Goal: Task Accomplishment & Management: Manage account settings

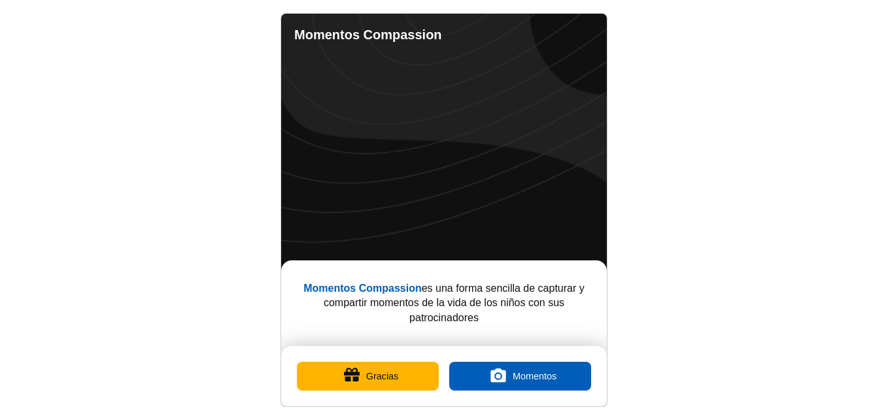
click at [578, 37] on link "Ajustes" at bounding box center [581, 35] width 26 height 26
select select "es"
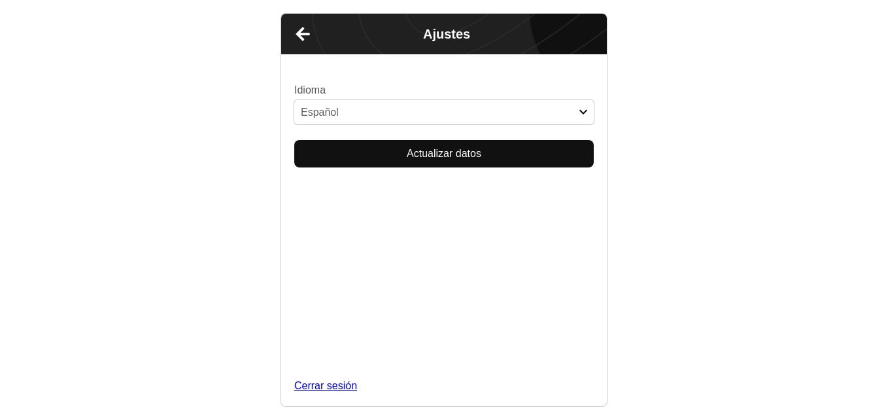
click at [445, 379] on link "Cerrar sesión" at bounding box center [444, 386] width 300 height 14
select select "es"
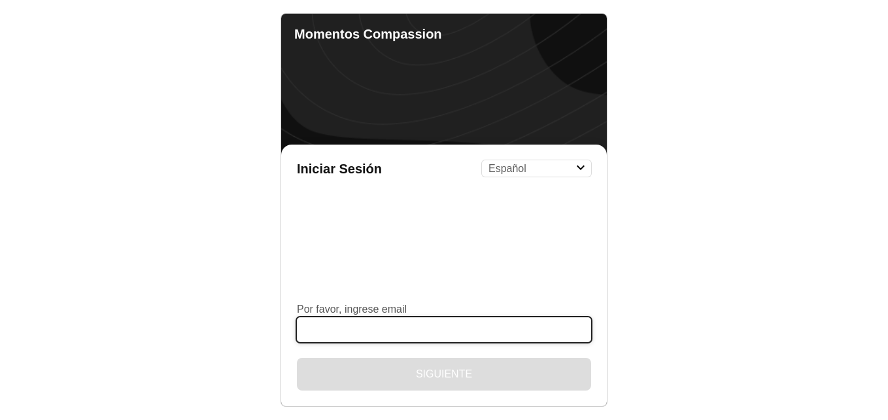
click at [392, 325] on input "Por favor, ingrese email" at bounding box center [444, 329] width 294 height 25
type input "me0964enlace@gmail.com"
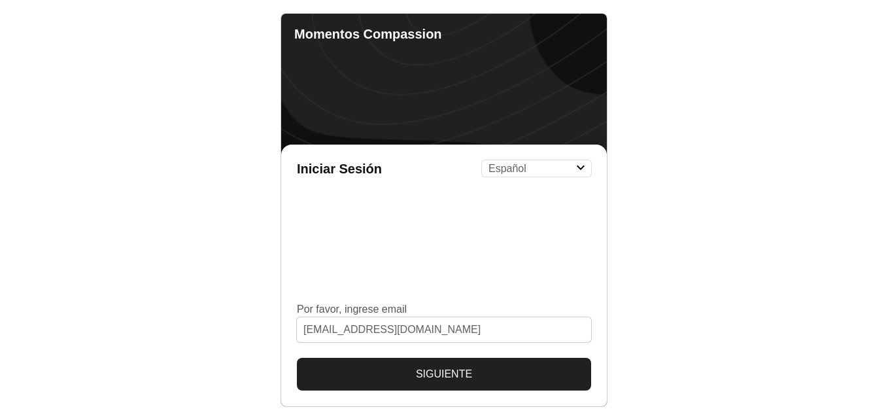
click at [448, 373] on button "Siguiente" at bounding box center [444, 374] width 294 height 33
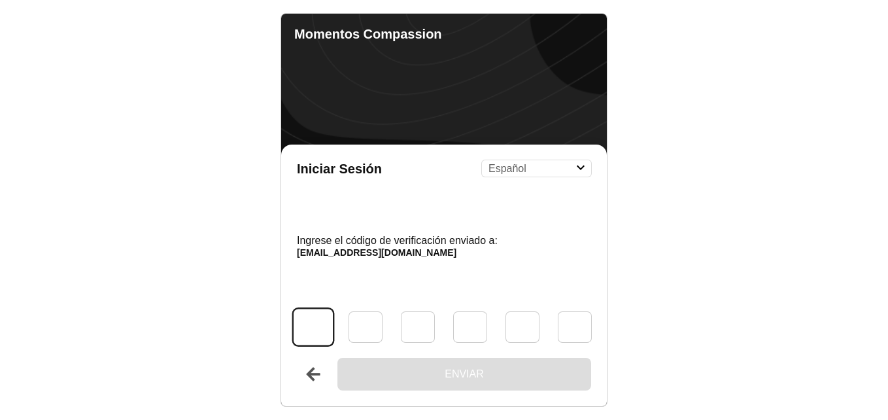
click at [311, 326] on input "Código" at bounding box center [313, 327] width 39 height 36
type input "0"
type input "2"
type input "4"
type input "6"
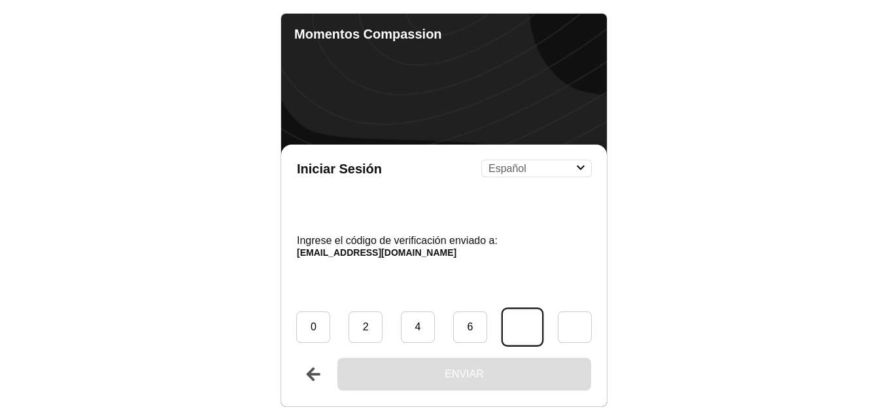
type input "1"
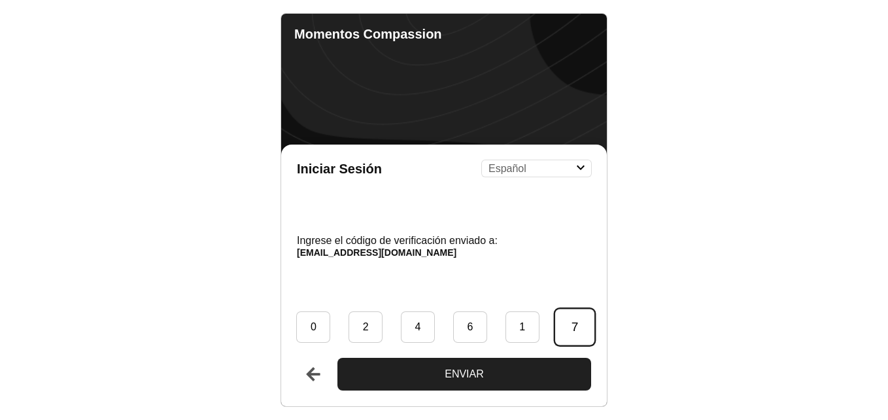
type input "7"
click at [337, 358] on button "Enviar" at bounding box center [464, 374] width 254 height 33
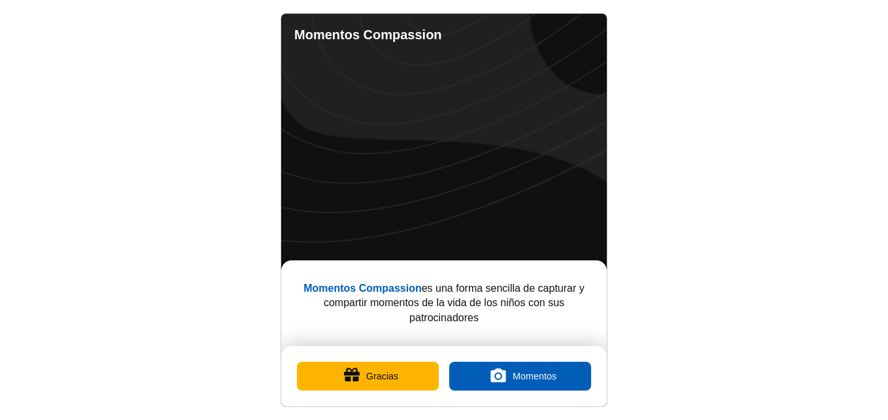
click at [380, 376] on button "Gracias" at bounding box center [368, 376] width 142 height 29
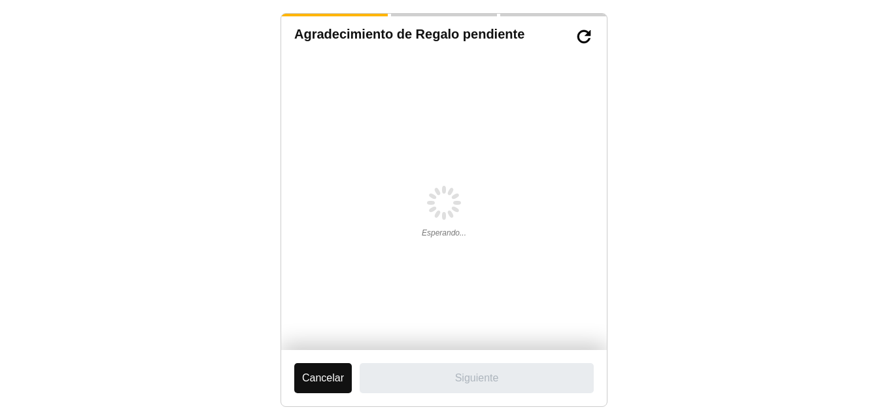
click at [820, 62] on body "Agradecimiento de Regalo pendiente Esperando... Cancelar Siguiente" at bounding box center [444, 210] width 888 height 420
click at [325, 385] on button "Cancelar" at bounding box center [323, 378] width 58 height 30
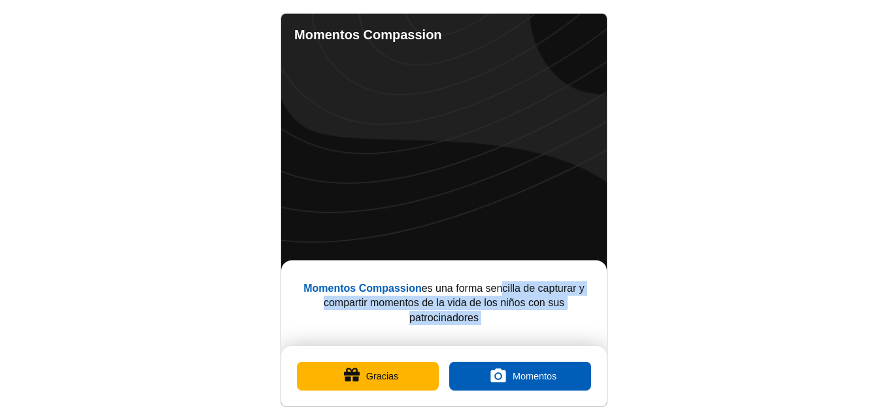
drag, startPoint x: 368, startPoint y: 359, endPoint x: 506, endPoint y: 262, distance: 169.1
click at [506, 262] on div "Momentos Compassion Momentos Compassion es una forma sencilla de capturar y com…" at bounding box center [444, 210] width 326 height 392
drag, startPoint x: 506, startPoint y: 262, endPoint x: 581, endPoint y: 27, distance: 247.2
click at [581, 27] on link "Ajustes" at bounding box center [581, 35] width 26 height 26
select select "es"
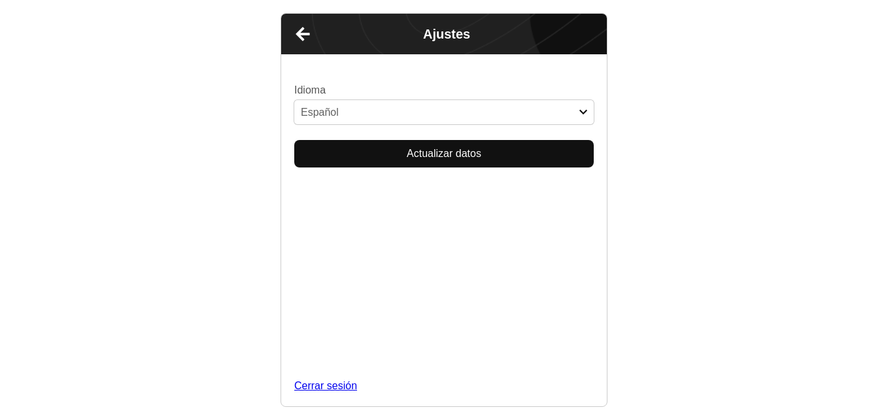
click at [439, 379] on link "Cerrar sesión" at bounding box center [444, 386] width 300 height 14
select select "es"
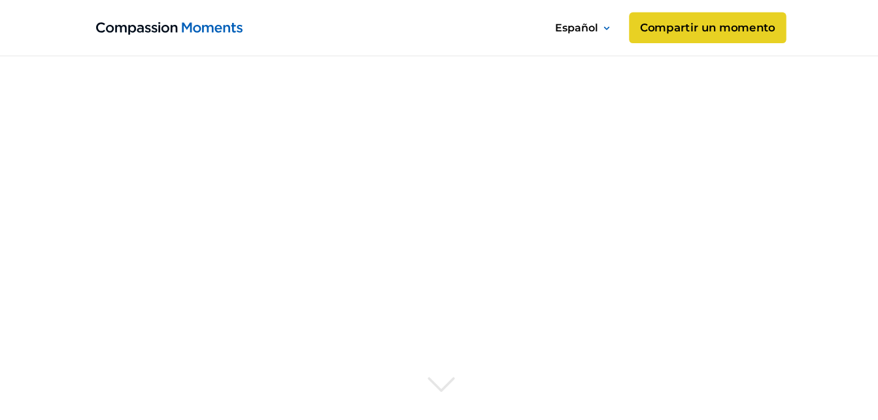
click at [695, 35] on link "Compartir un momento" at bounding box center [707, 27] width 157 height 31
